Goal: Information Seeking & Learning: Find specific fact

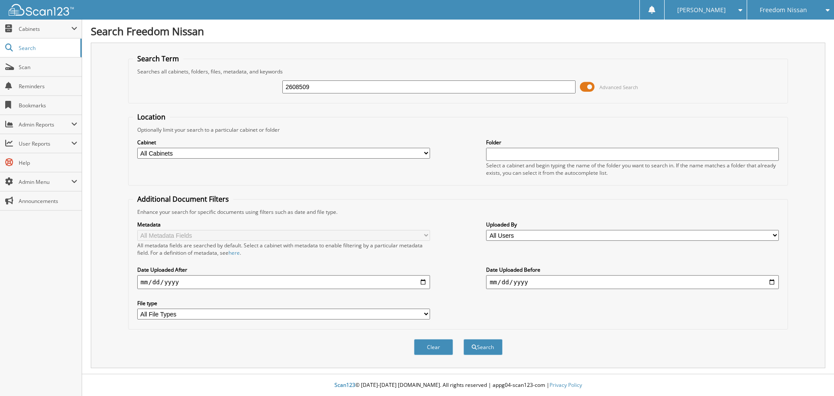
type input "2608509"
click at [463, 339] on button "Search" at bounding box center [482, 347] width 39 height 16
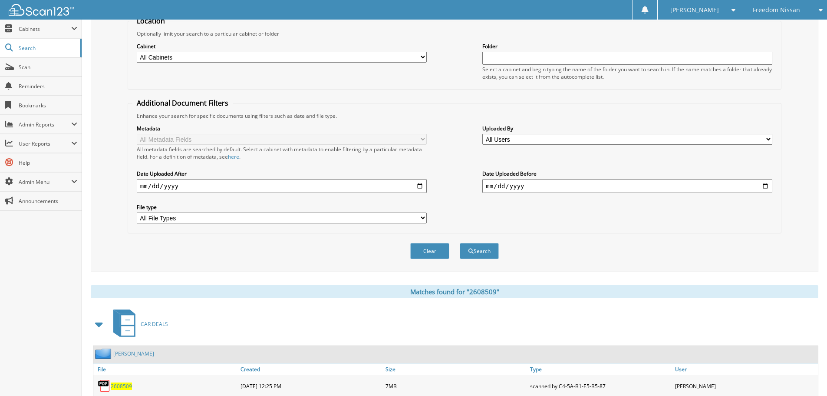
scroll to position [138, 0]
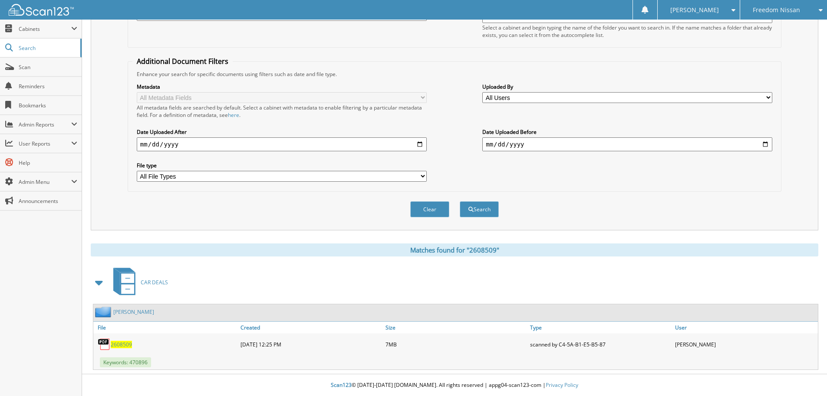
click at [118, 343] on span "2608509" at bounding box center [121, 344] width 21 height 7
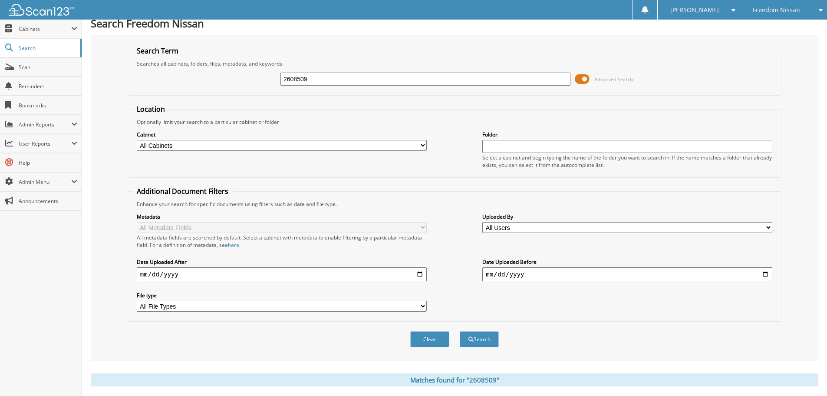
scroll to position [0, 0]
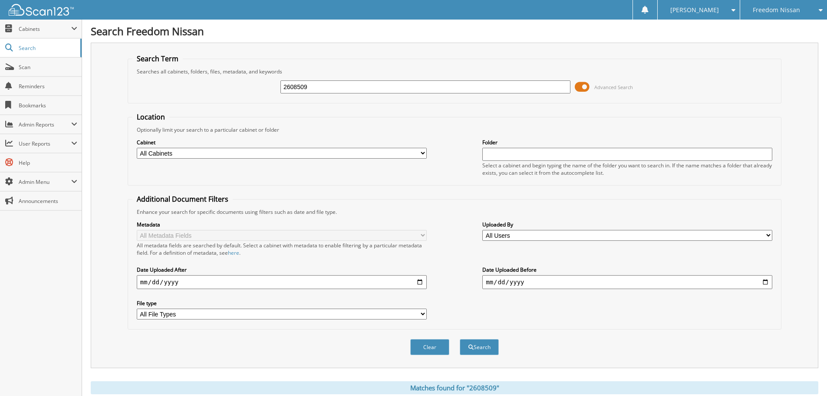
drag, startPoint x: 321, startPoint y: 81, endPoint x: 219, endPoint y: 86, distance: 102.2
click at [222, 86] on div "2608509 Advanced Search" at bounding box center [454, 86] width 645 height 23
paste input "COM082025"
type input "COM082025"
click at [460, 339] on button "Search" at bounding box center [479, 347] width 39 height 16
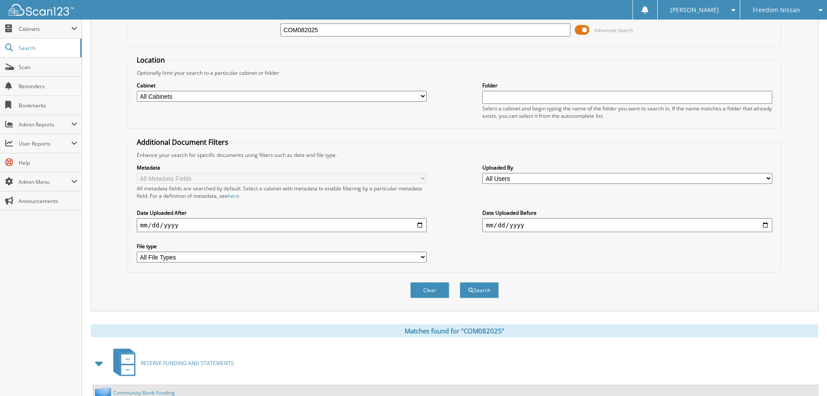
scroll to position [124, 0]
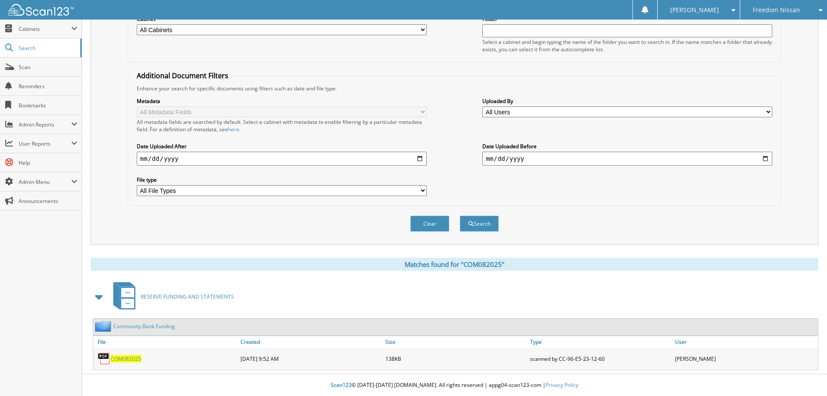
click at [128, 357] on span "COM082025" at bounding box center [126, 358] width 30 height 7
